Goal: Task Accomplishment & Management: Use online tool/utility

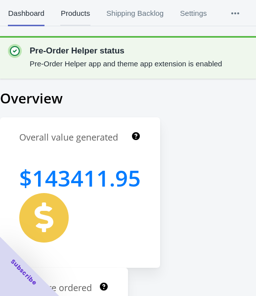
click at [71, 6] on span "Products" at bounding box center [75, 13] width 30 height 26
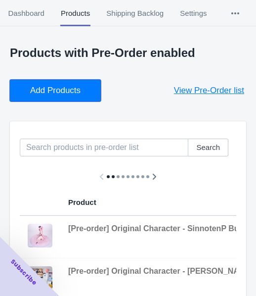
click at [66, 96] on button "Add Products" at bounding box center [55, 91] width 91 height 22
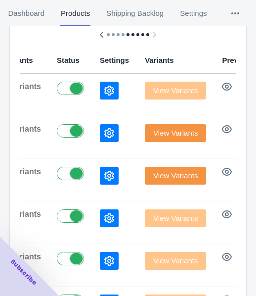
scroll to position [61, 0]
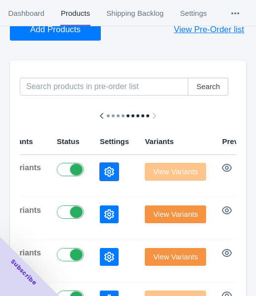
click at [100, 165] on button "button" at bounding box center [109, 172] width 19 height 18
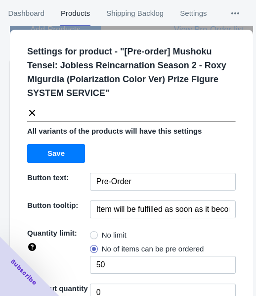
click at [104, 230] on span "No limit" at bounding box center [114, 235] width 25 height 10
click at [93, 232] on input "No limit" at bounding box center [93, 232] width 0 height 0
radio input "true"
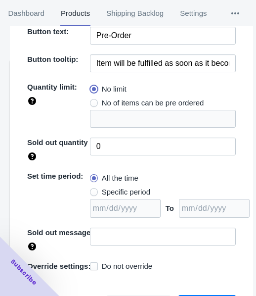
scroll to position [157, 0]
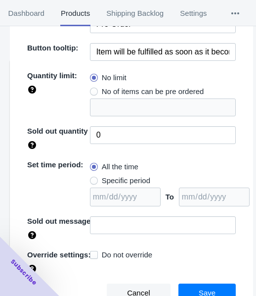
click at [126, 176] on span "Specific period" at bounding box center [126, 181] width 48 height 10
click at [93, 178] on input "Specific period" at bounding box center [93, 178] width 0 height 0
radio input "true"
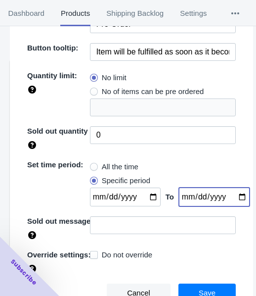
click at [231, 196] on input "date" at bounding box center [214, 196] width 71 height 19
type input "[DATE]"
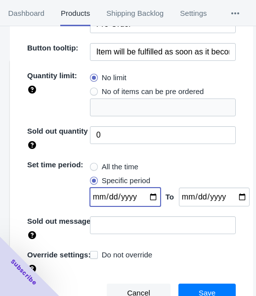
click at [142, 196] on input "date" at bounding box center [125, 196] width 71 height 19
type input "[DATE]"
click at [199, 289] on span "Save" at bounding box center [207, 293] width 17 height 8
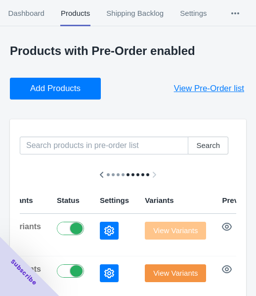
scroll to position [0, 0]
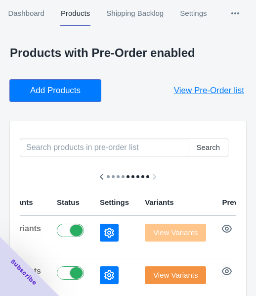
click at [68, 87] on span "Add Products" at bounding box center [55, 91] width 50 height 10
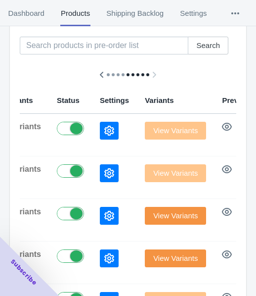
scroll to position [148, 0]
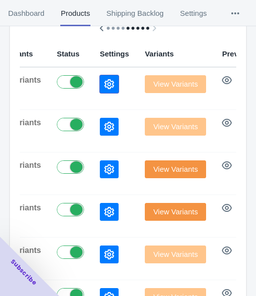
click at [100, 89] on button "button" at bounding box center [109, 84] width 19 height 18
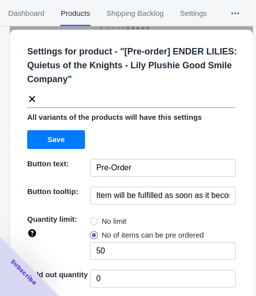
click at [102, 219] on span "No limit" at bounding box center [114, 221] width 25 height 10
click at [93, 219] on input "No limit" at bounding box center [93, 219] width 0 height 0
radio input "true"
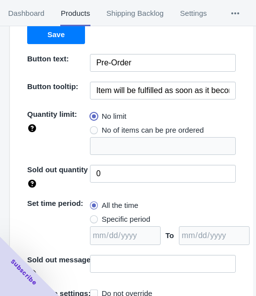
scroll to position [143, 0]
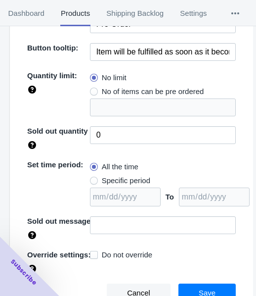
click at [131, 184] on span "Specific period" at bounding box center [126, 181] width 48 height 10
click at [93, 179] on input "Specific period" at bounding box center [93, 178] width 0 height 0
radio input "true"
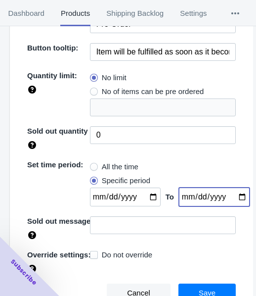
click at [229, 193] on input "date" at bounding box center [214, 196] width 71 height 19
type input "[DATE]"
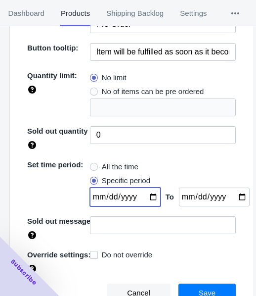
click at [142, 196] on input "date" at bounding box center [125, 196] width 71 height 19
type input "[DATE]"
click at [199, 290] on span "Save" at bounding box center [207, 293] width 17 height 8
